Goal: Task Accomplishment & Management: Manage account settings

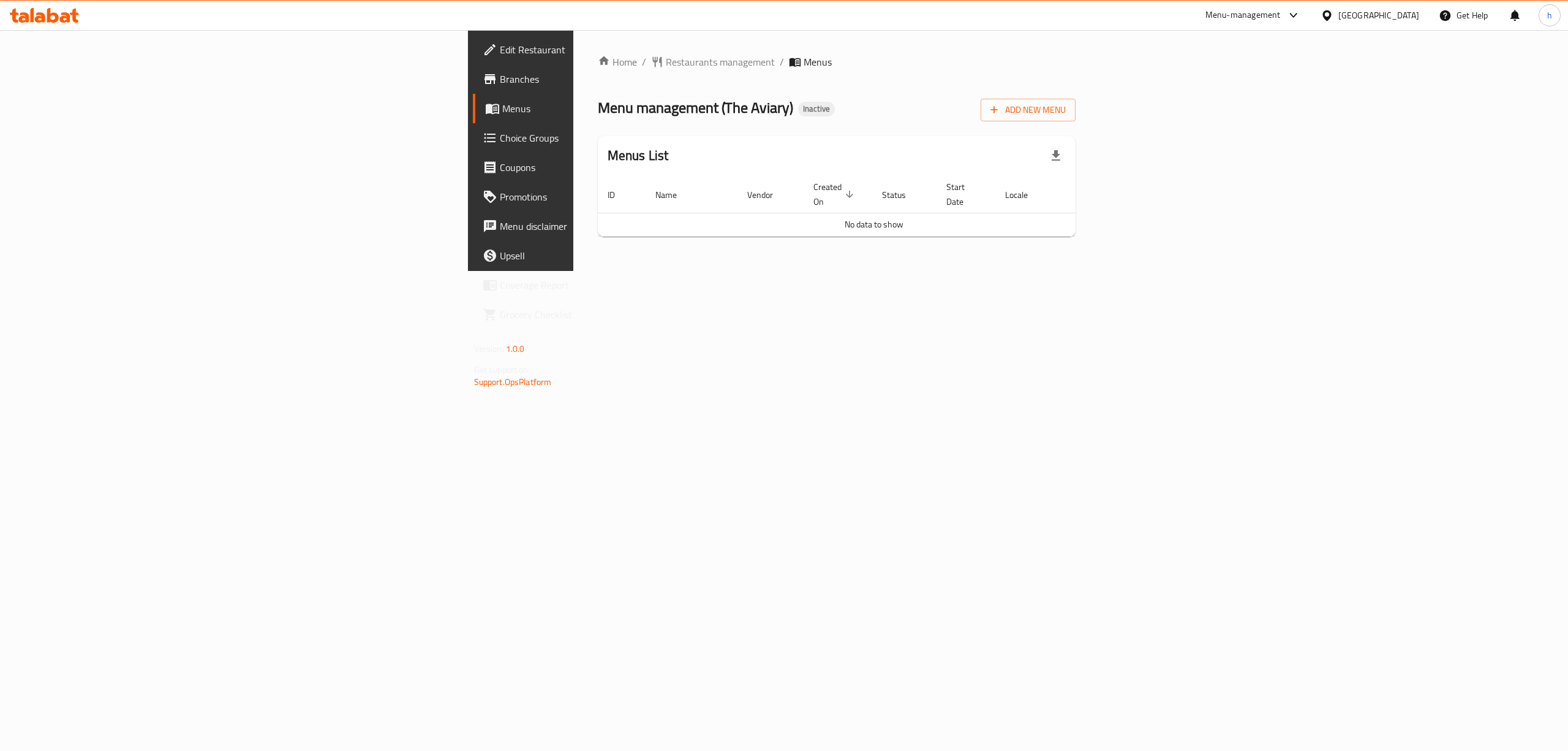
click at [598, 114] on div "Menu management ( The Aviary ) Inactive Add New Menu" at bounding box center [836, 108] width 478 height 28
drag, startPoint x: 533, startPoint y: 114, endPoint x: 557, endPoint y: 113, distance: 24.0
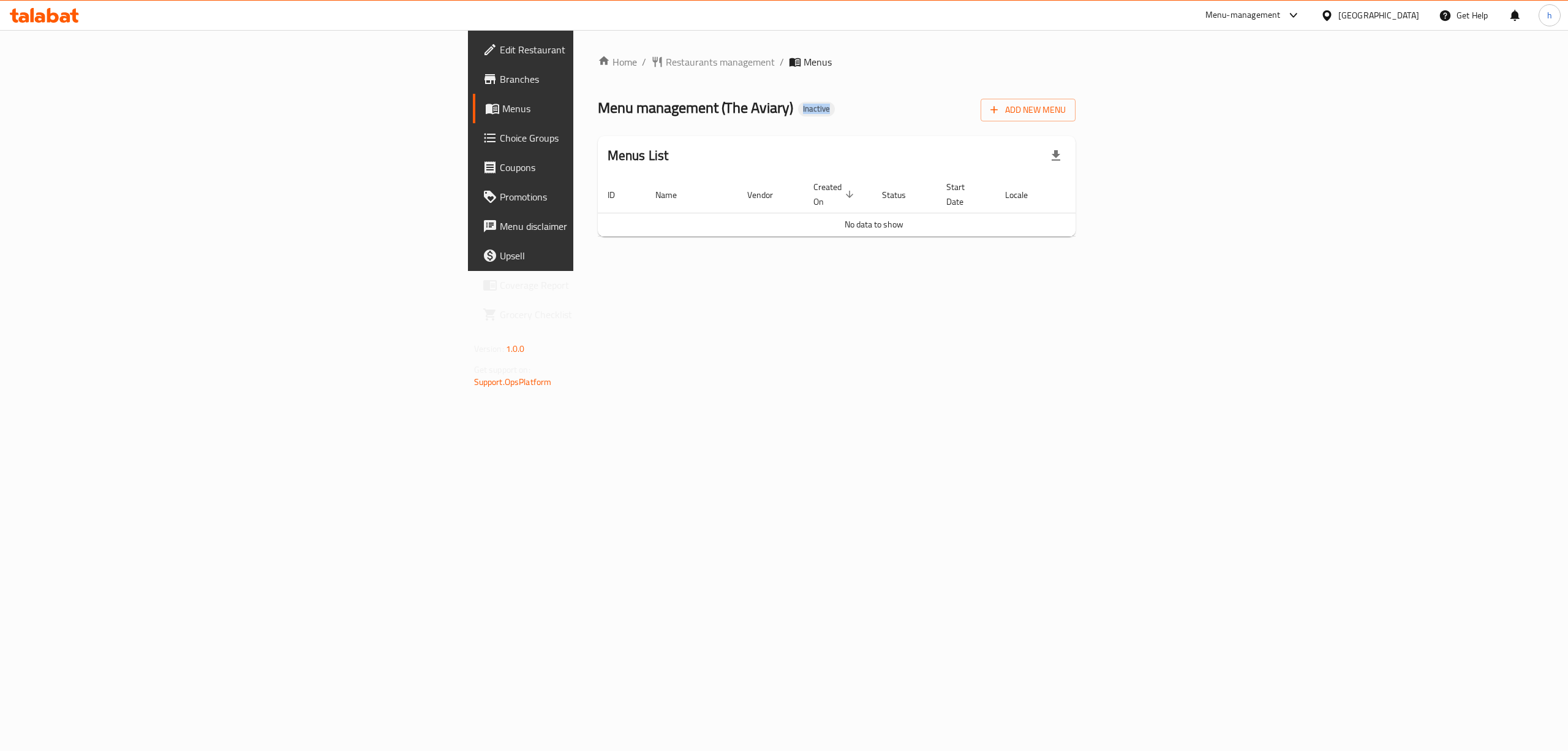
click at [598, 114] on div "Menu management ( The Aviary ) Inactive Add New Menu" at bounding box center [836, 108] width 478 height 28
click at [598, 112] on div "Menu management ( The Aviary ) Inactive Add New Menu" at bounding box center [836, 108] width 478 height 28
click at [598, 123] on div "Home / Restaurants management / Menus Menu management ( The Aviary ) Inactive A…" at bounding box center [836, 151] width 478 height 192
click at [598, 117] on span "Menu management ( The Aviary )" at bounding box center [696, 108] width 196 height 28
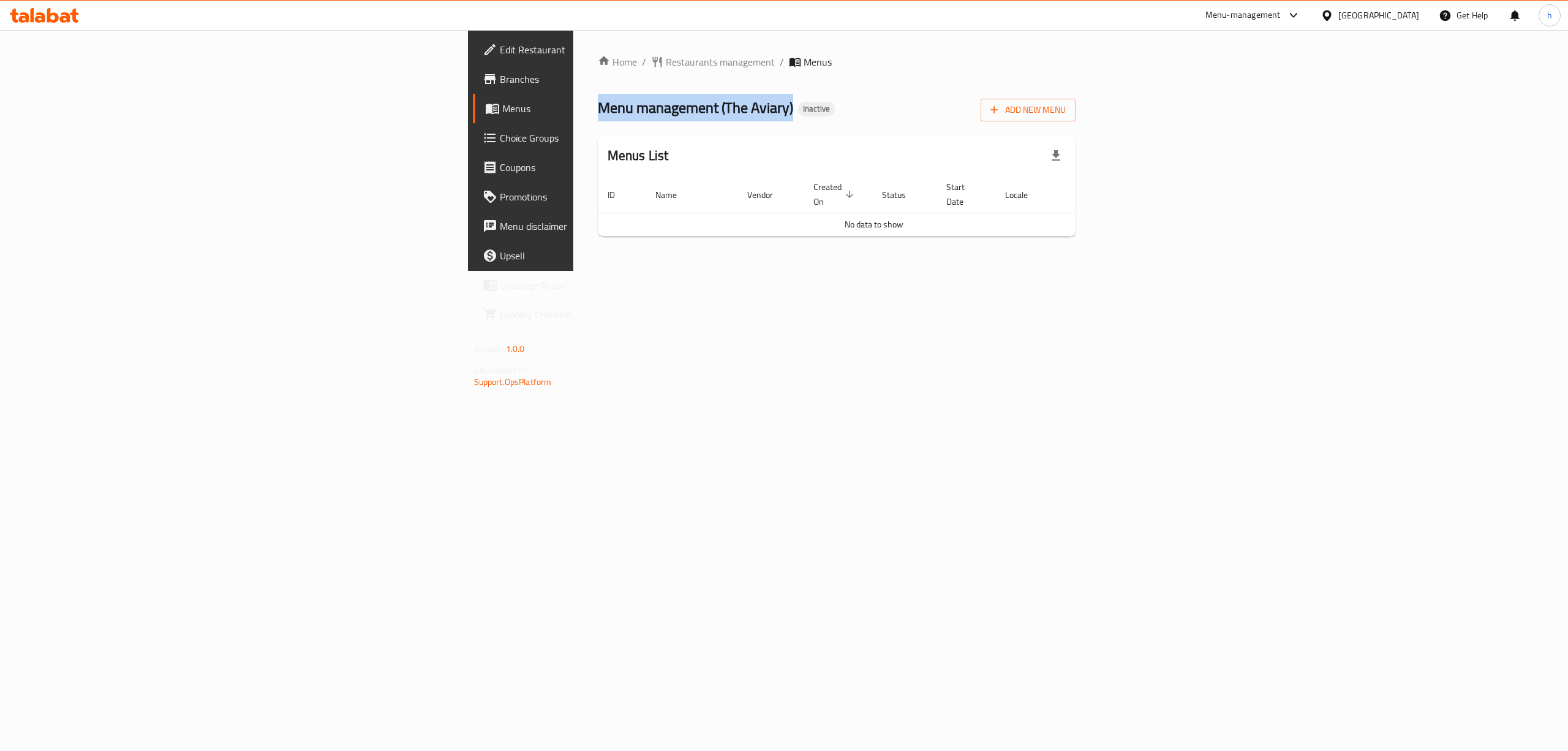
click at [598, 117] on span "Menu management ( The Aviary )" at bounding box center [696, 108] width 196 height 28
click at [598, 106] on span "Menu management ( The Aviary )" at bounding box center [696, 108] width 196 height 28
click at [598, 128] on div "Home / Restaurants management / Menus Menu management ( The Aviary ) Inactive A…" at bounding box center [836, 151] width 478 height 192
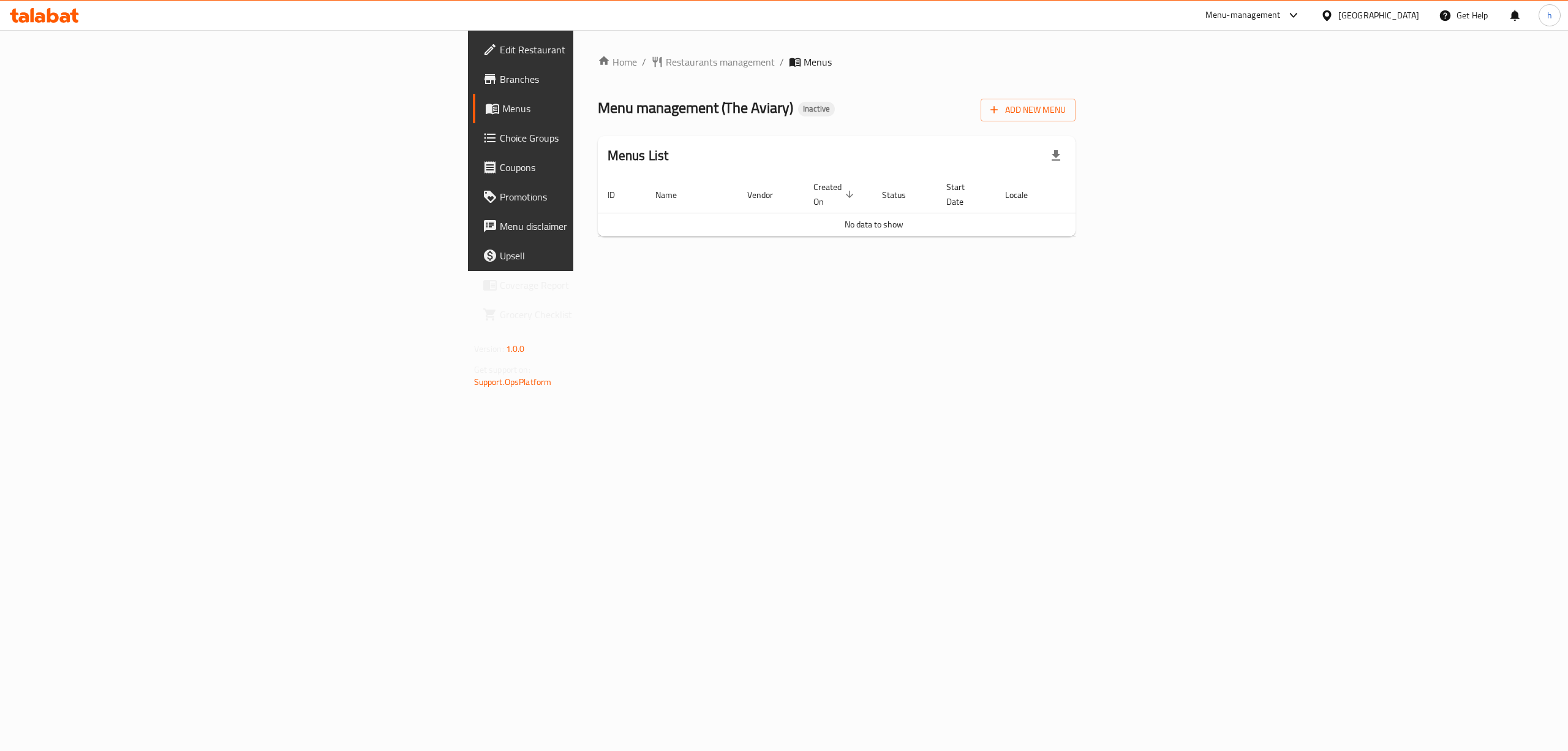
click at [598, 113] on span "Menu management ( The Aviary )" at bounding box center [696, 108] width 196 height 28
click at [598, 116] on span "Menu management ( The Aviary )" at bounding box center [696, 108] width 196 height 28
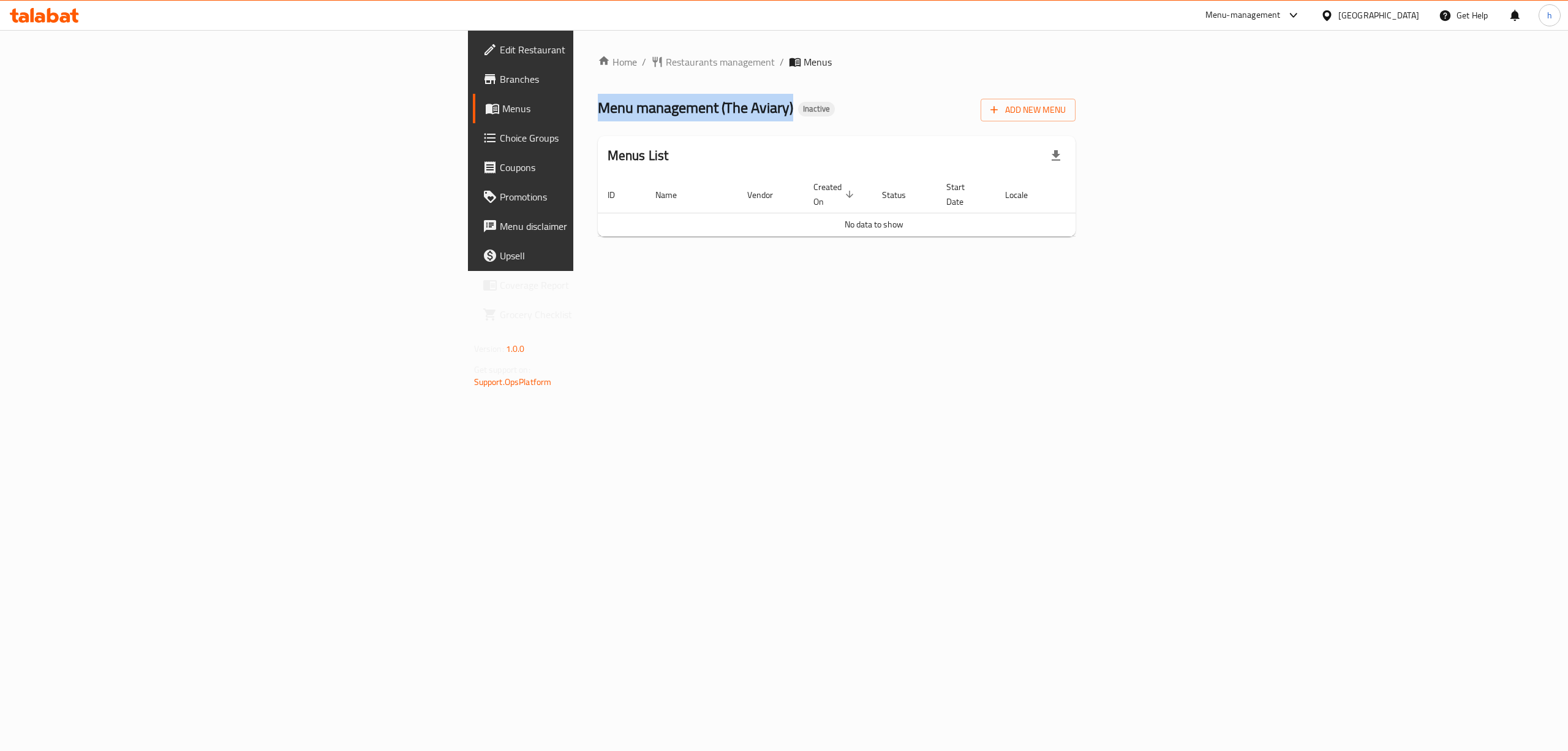
click at [598, 87] on div "Home / Restaurants management / Menus Menu management ( The Aviary ) Inactive A…" at bounding box center [836, 151] width 478 height 192
click at [598, 97] on span "Menu management ( The Aviary )" at bounding box center [696, 108] width 196 height 28
click at [598, 114] on span "Menu management ( The Aviary )" at bounding box center [696, 108] width 196 height 28
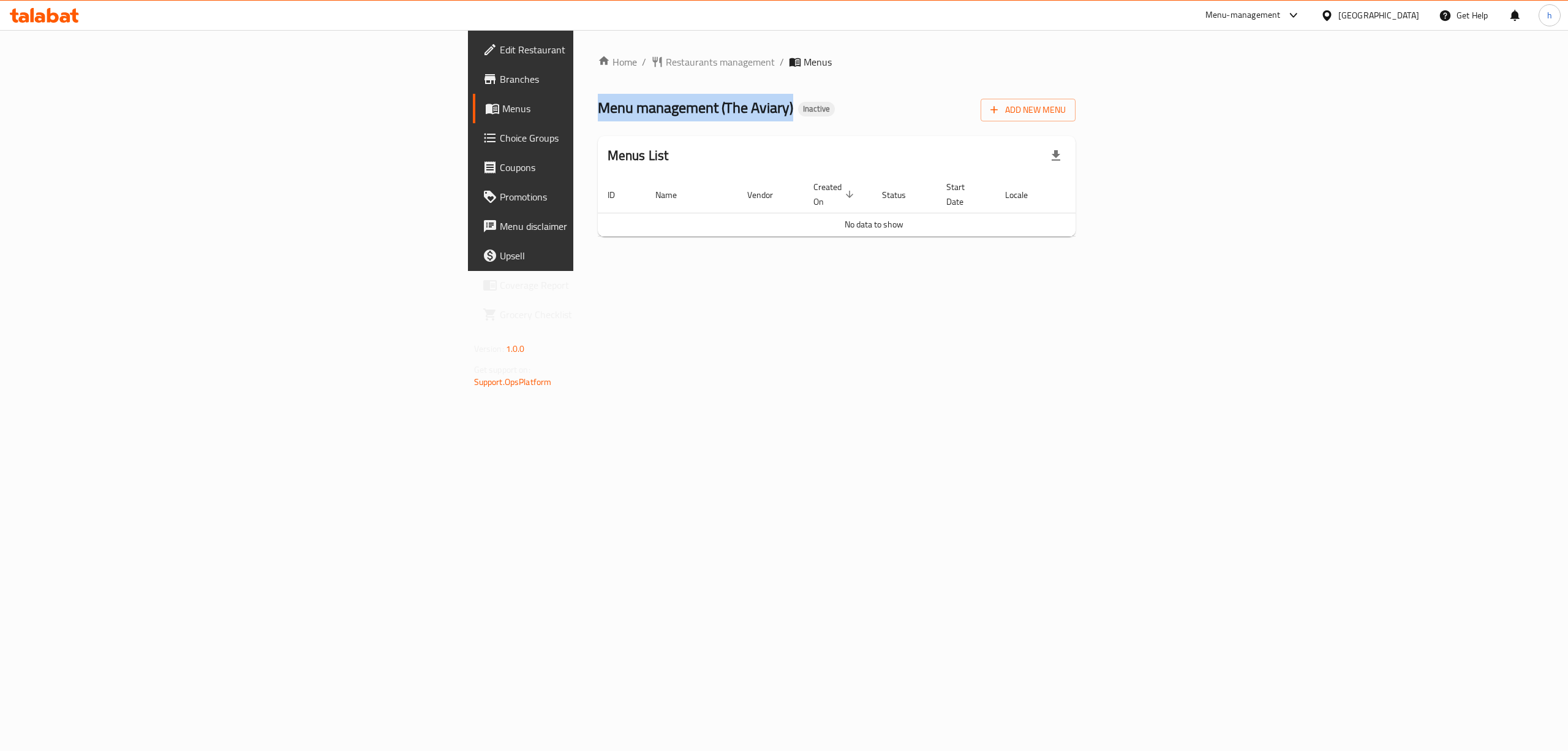
click at [598, 114] on span "Menu management ( The Aviary )" at bounding box center [696, 108] width 196 height 28
click at [598, 111] on span "Menu management ( The Aviary )" at bounding box center [696, 108] width 196 height 28
click at [598, 109] on span "Menu management ( The Aviary )" at bounding box center [696, 108] width 196 height 28
